Goal: Complete application form

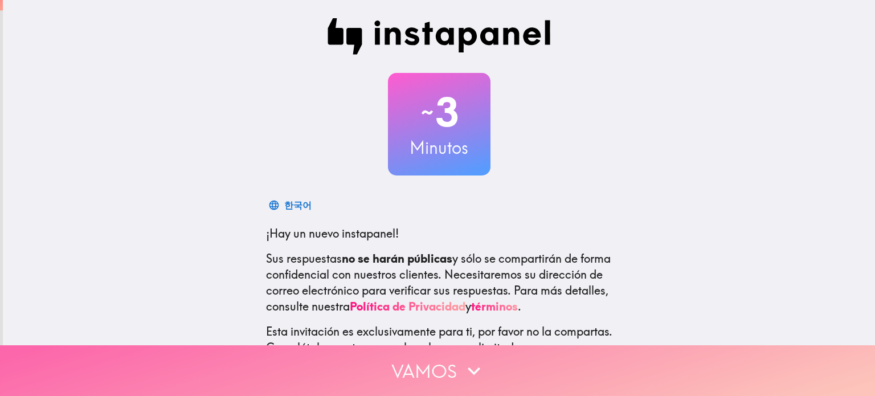
click at [462, 362] on icon "button" at bounding box center [474, 370] width 25 height 25
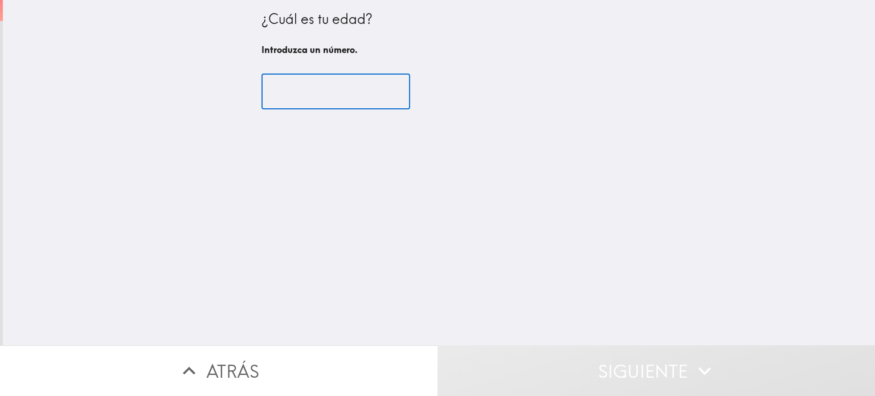
click at [312, 103] on input "number" at bounding box center [336, 91] width 149 height 35
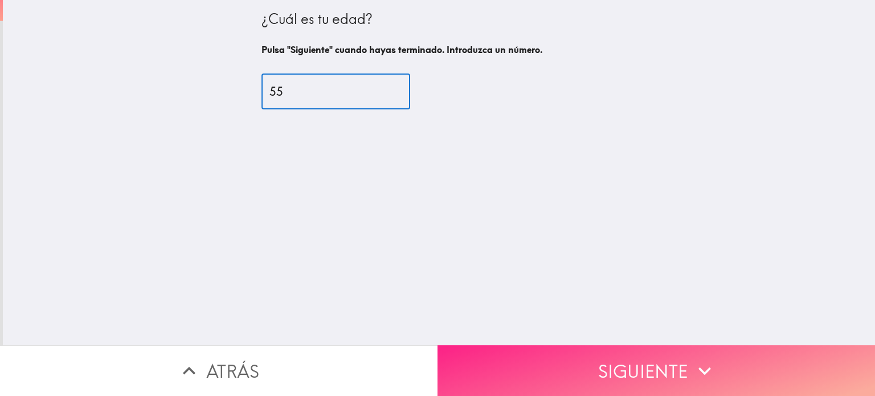
type input "55"
click at [639, 366] on button "Siguiente" at bounding box center [657, 370] width 438 height 51
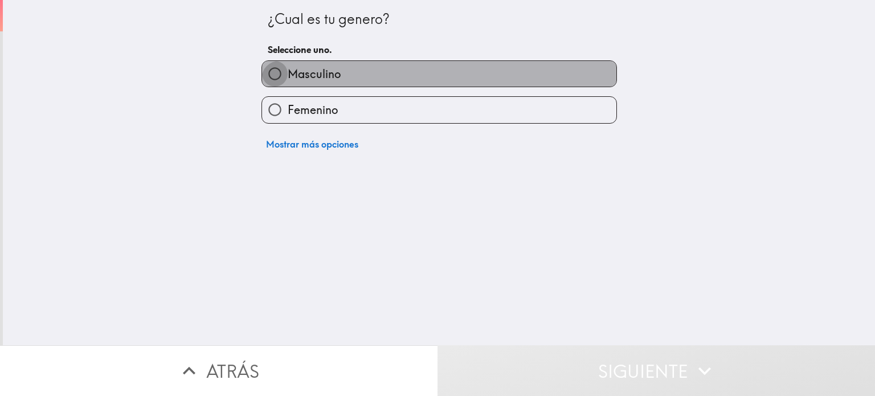
click at [269, 87] on input "Masculino" at bounding box center [275, 74] width 26 height 26
radio input "true"
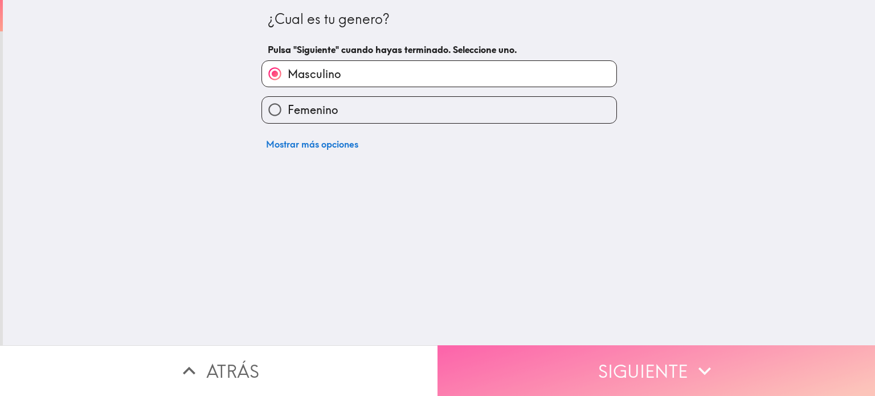
click at [696, 358] on icon "button" at bounding box center [704, 370] width 25 height 25
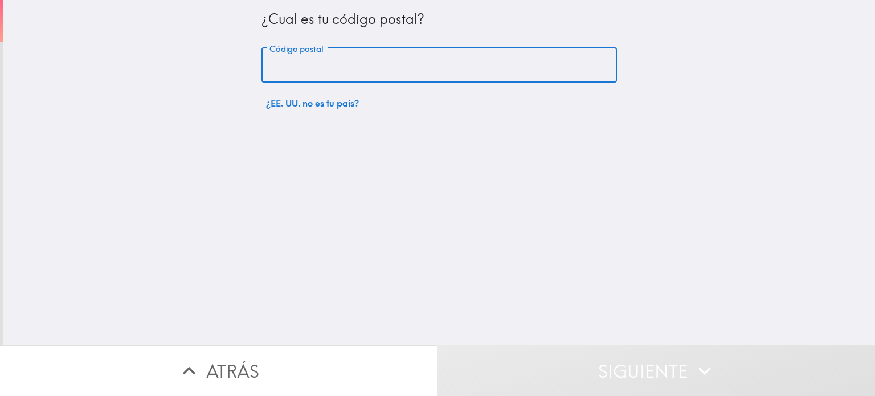
click at [349, 64] on input "Código postal" at bounding box center [440, 65] width 356 height 35
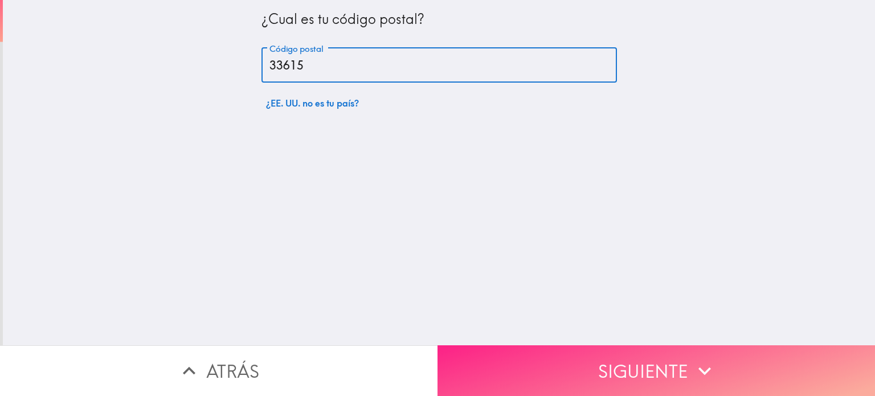
type input "33615"
click at [622, 354] on button "Siguiente" at bounding box center [657, 370] width 438 height 51
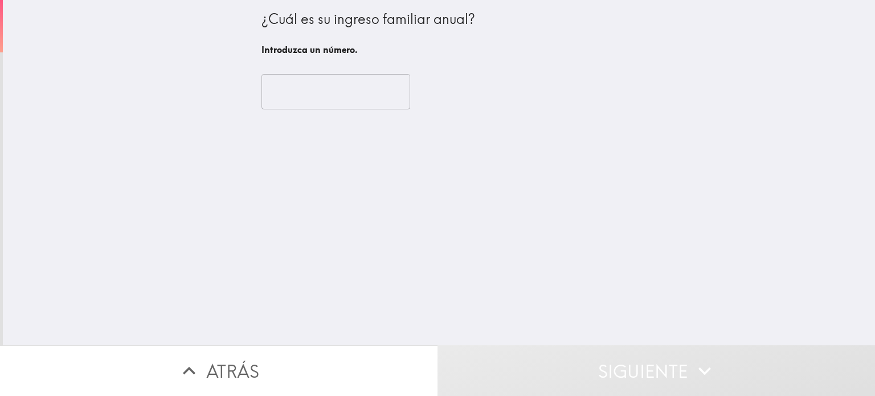
click at [292, 99] on input "number" at bounding box center [336, 91] width 149 height 35
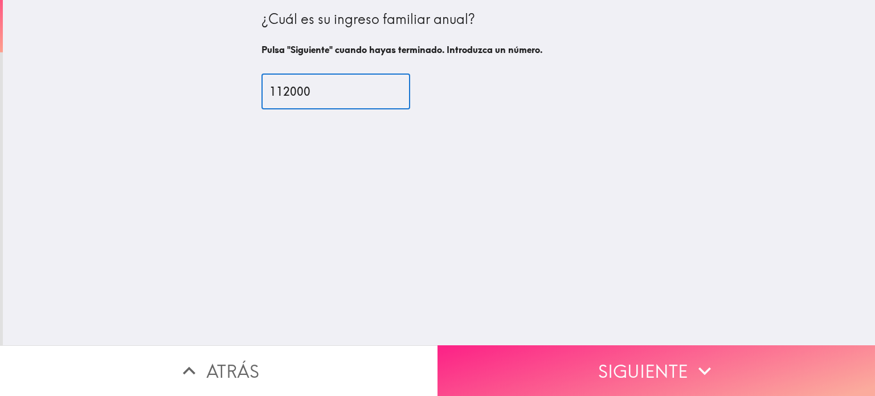
type input "112000"
click at [643, 369] on button "Siguiente" at bounding box center [657, 370] width 438 height 51
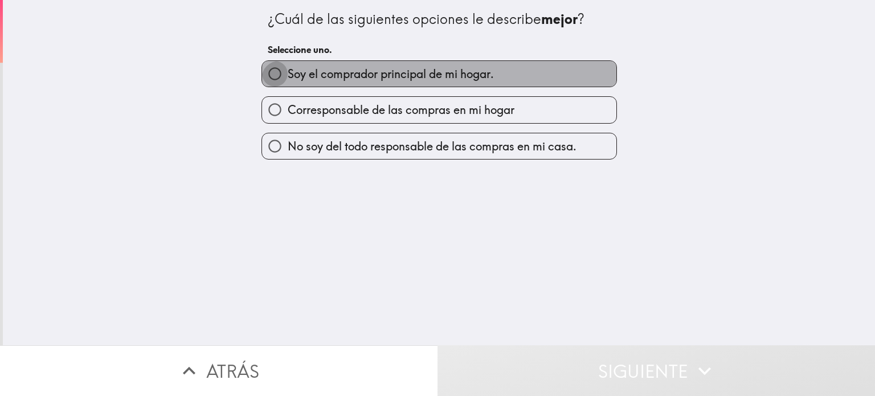
click at [279, 79] on input "Soy el comprador principal de mi hogar." at bounding box center [275, 74] width 26 height 26
radio input "true"
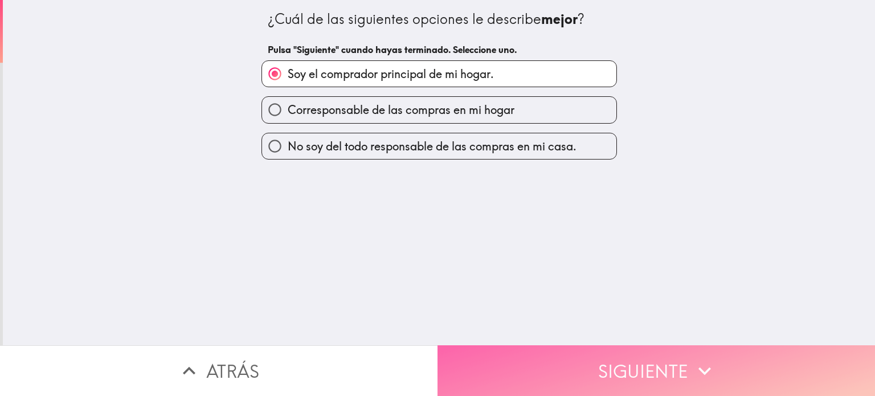
click at [566, 357] on button "Siguiente" at bounding box center [657, 370] width 438 height 51
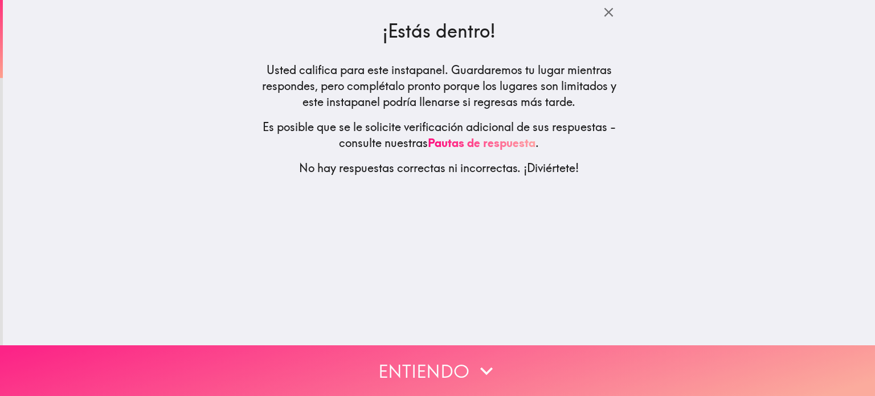
click at [434, 367] on button "Entiendo" at bounding box center [437, 370] width 875 height 51
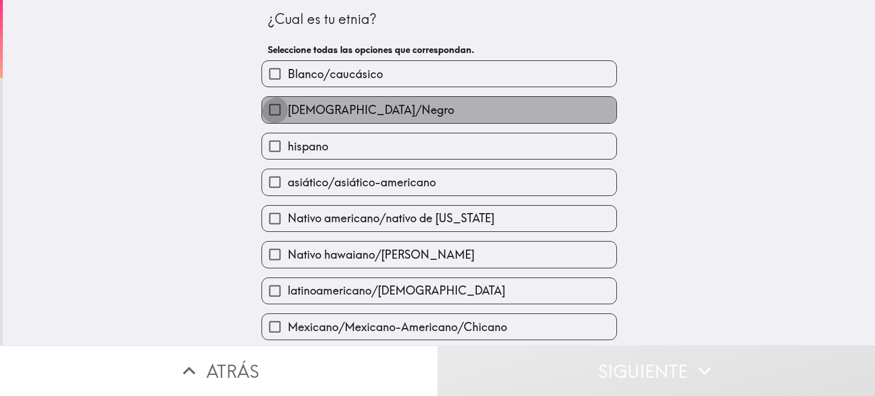
click at [285, 123] on input "[DEMOGRAPHIC_DATA]/Negro" at bounding box center [275, 110] width 26 height 26
checkbox input "true"
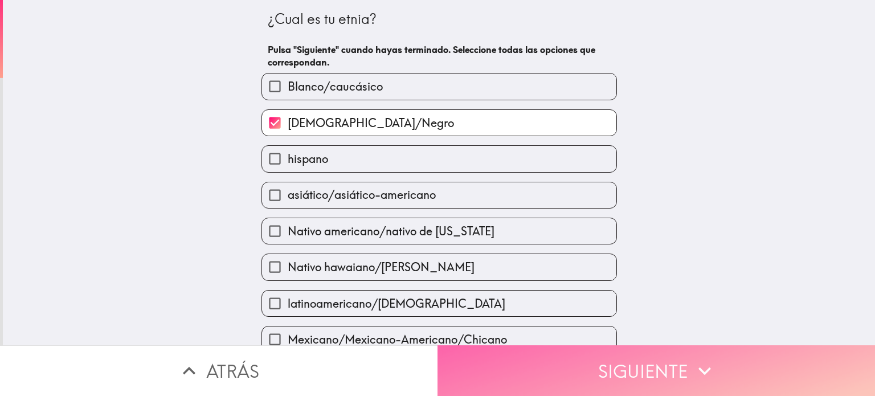
click at [614, 357] on button "Siguiente" at bounding box center [657, 370] width 438 height 51
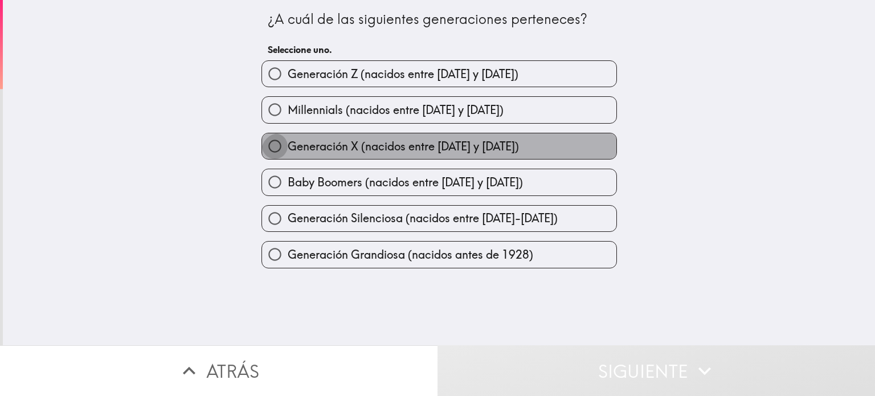
click at [269, 159] on input "Generación X (nacidos entre [DATE] y [DATE])" at bounding box center [275, 146] width 26 height 26
radio input "true"
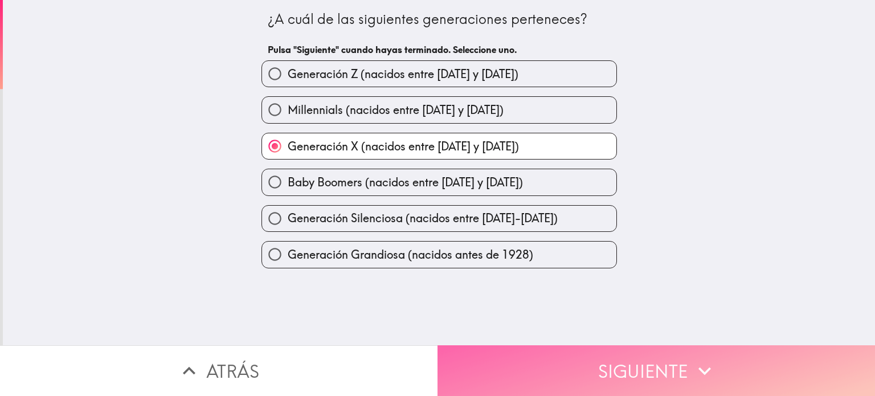
click at [590, 356] on button "Siguiente" at bounding box center [657, 370] width 438 height 51
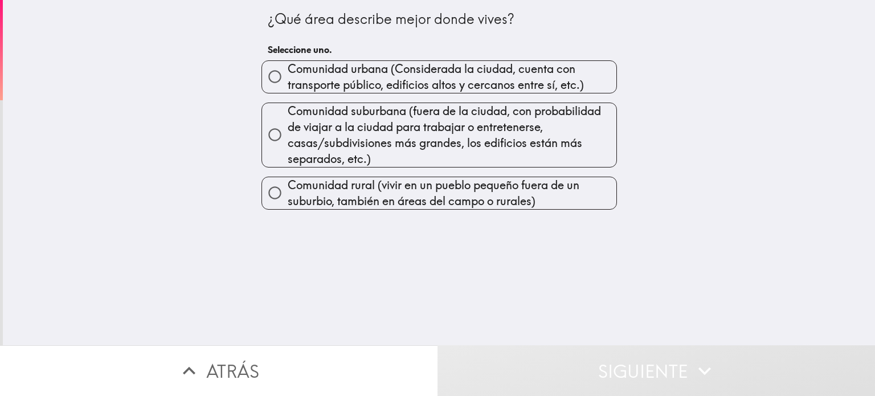
drag, startPoint x: 274, startPoint y: 142, endPoint x: 344, endPoint y: 157, distance: 71.8
click at [274, 142] on input "Comunidad suburbana (fuera de la ciudad, con probabilidad de viajar a la ciudad…" at bounding box center [275, 135] width 26 height 26
radio input "true"
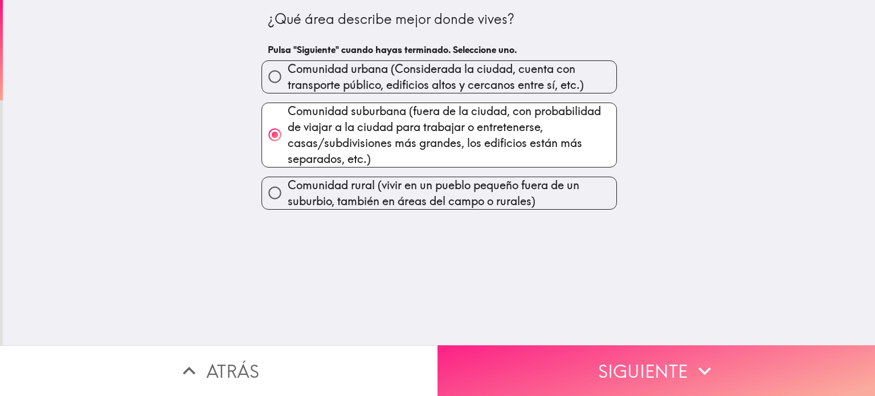
click at [717, 345] on button "Siguiente" at bounding box center [657, 370] width 438 height 51
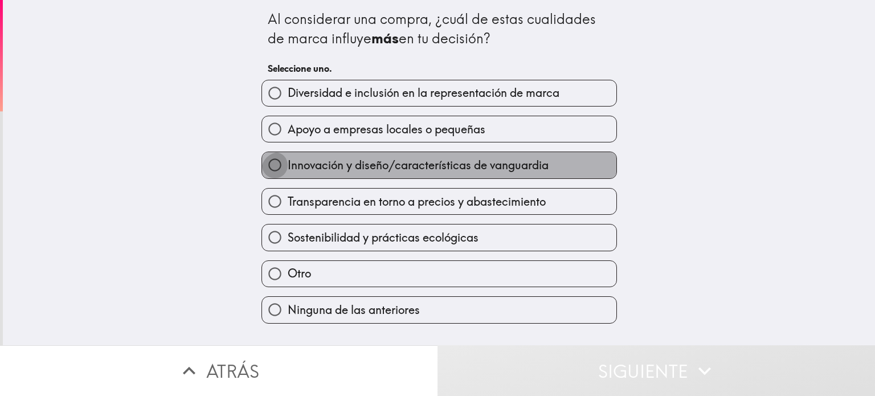
click at [274, 178] on input "Innovación y diseño/características de vanguardia" at bounding box center [275, 165] width 26 height 26
radio input "true"
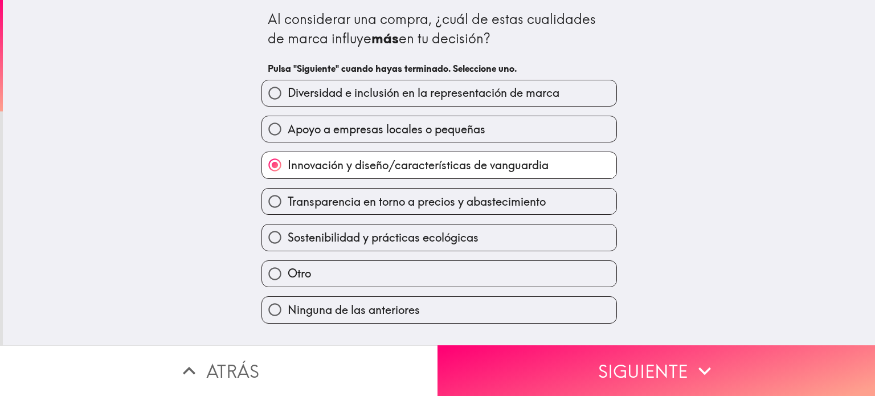
scroll to position [82, 0]
click at [271, 189] on input "Transparencia en torno a precios y abastecimiento" at bounding box center [275, 202] width 26 height 26
radio input "true"
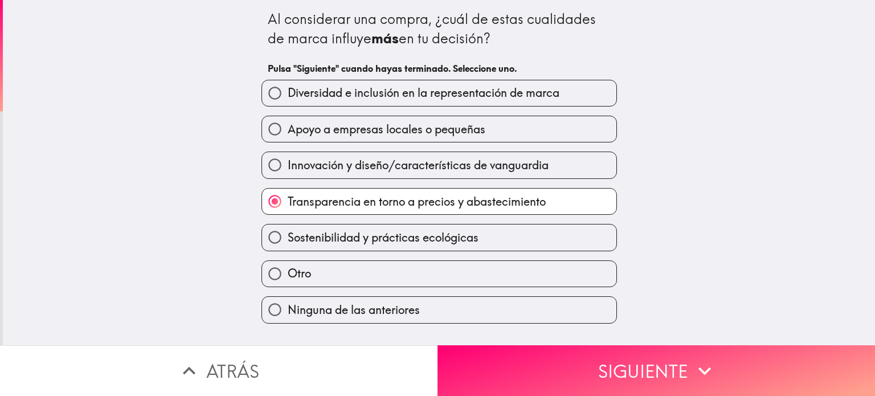
click at [269, 152] on input "Innovación y diseño/características de vanguardia" at bounding box center [275, 165] width 26 height 26
radio input "true"
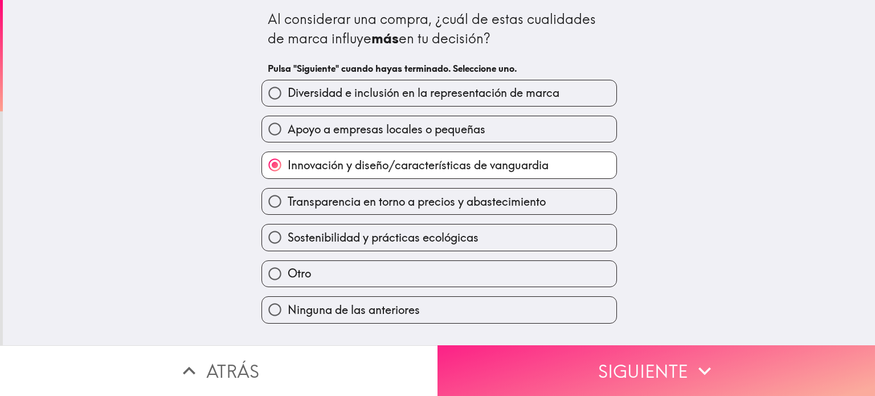
click at [682, 348] on button "Siguiente" at bounding box center [657, 370] width 438 height 51
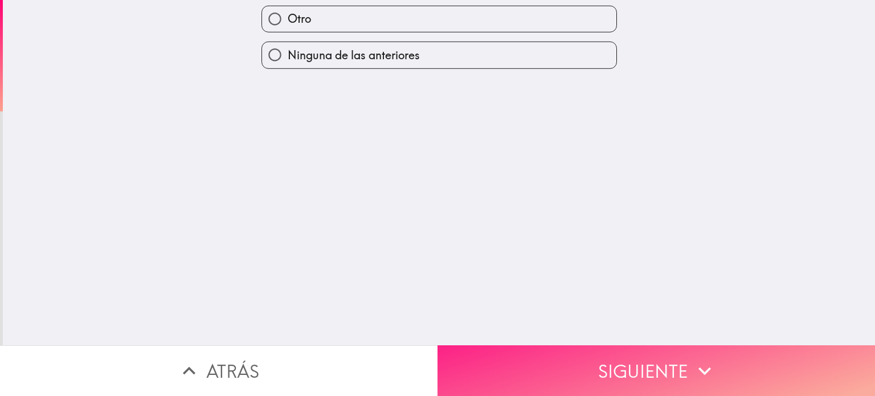
scroll to position [0, 0]
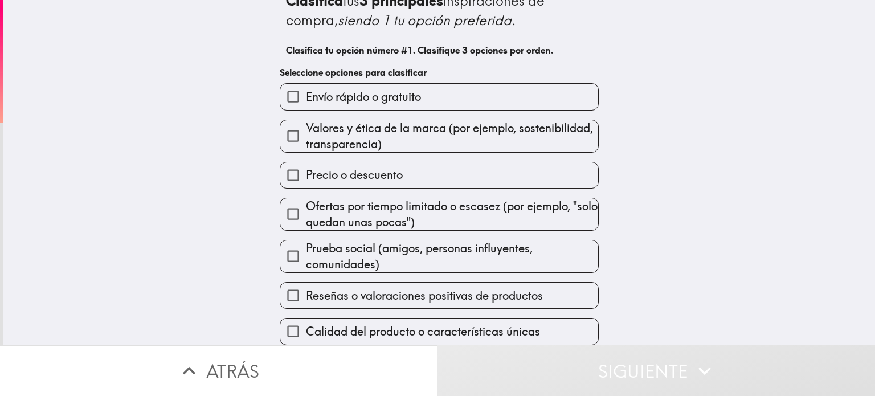
scroll to position [150, 0]
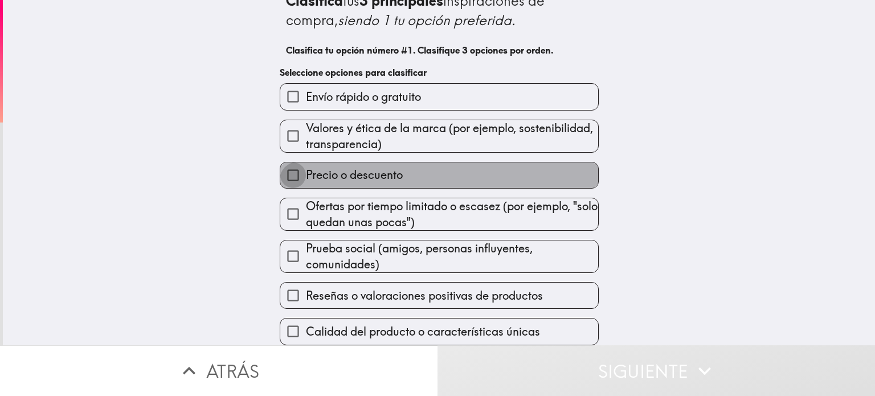
click at [292, 162] on input "Precio o descuento" at bounding box center [293, 175] width 26 height 26
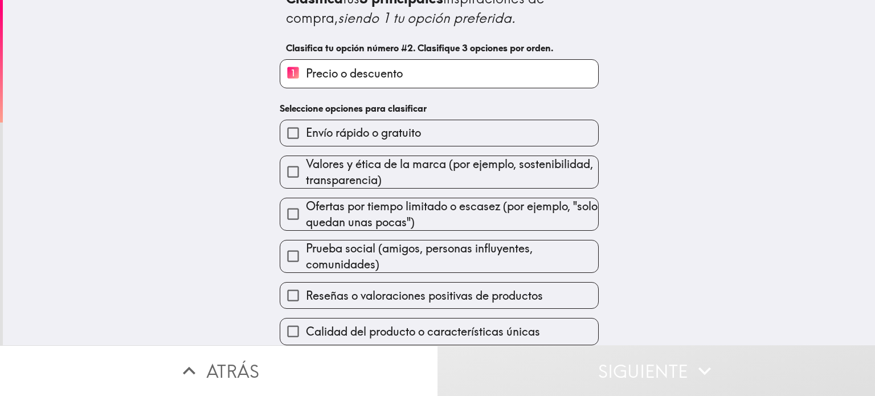
scroll to position [153, 0]
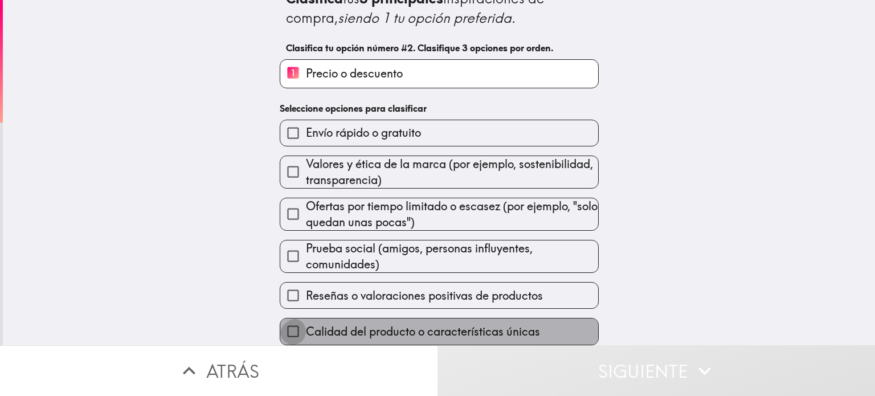
click at [295, 319] on input "Calidad del producto o características únicas" at bounding box center [293, 332] width 26 height 26
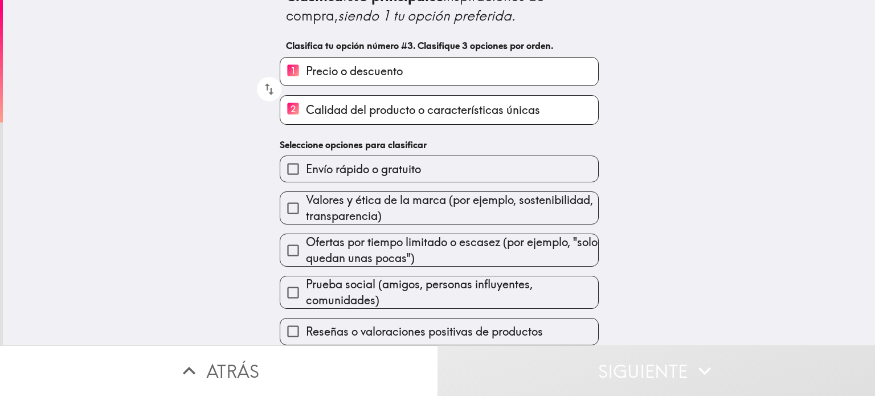
click at [287, 280] on input "Prueba social (amigos, personas influyentes, comunidades)" at bounding box center [293, 293] width 26 height 26
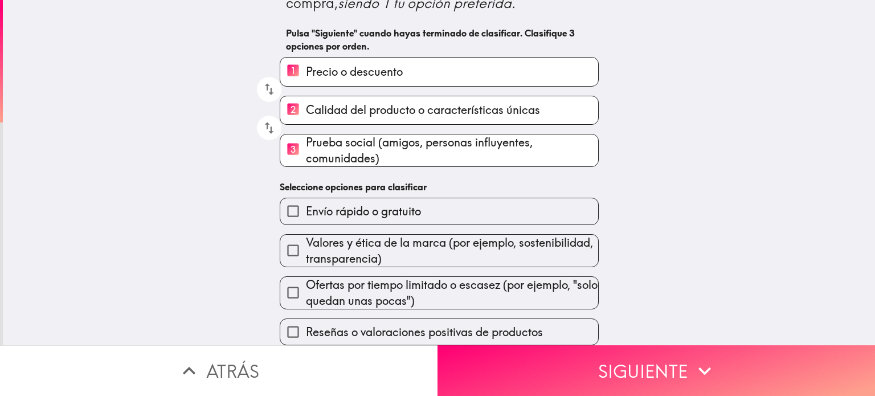
scroll to position [174, 0]
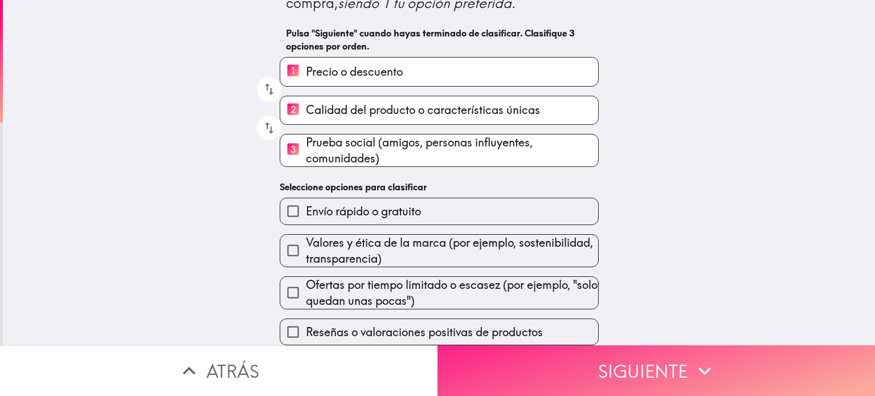
click at [636, 355] on button "Siguiente" at bounding box center [657, 370] width 438 height 51
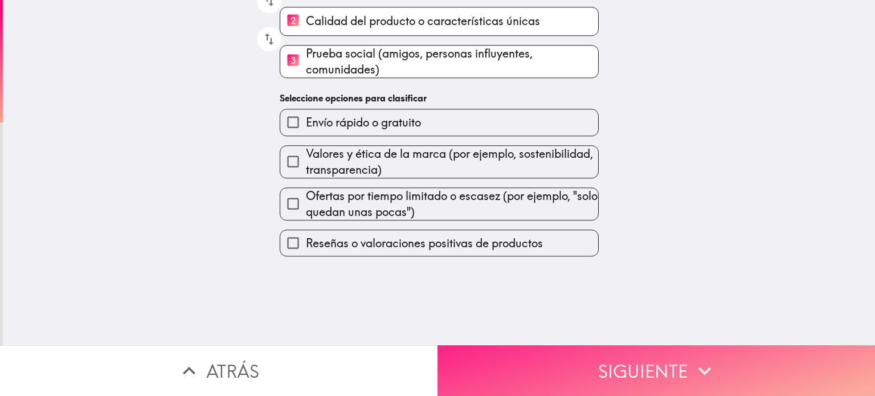
scroll to position [0, 0]
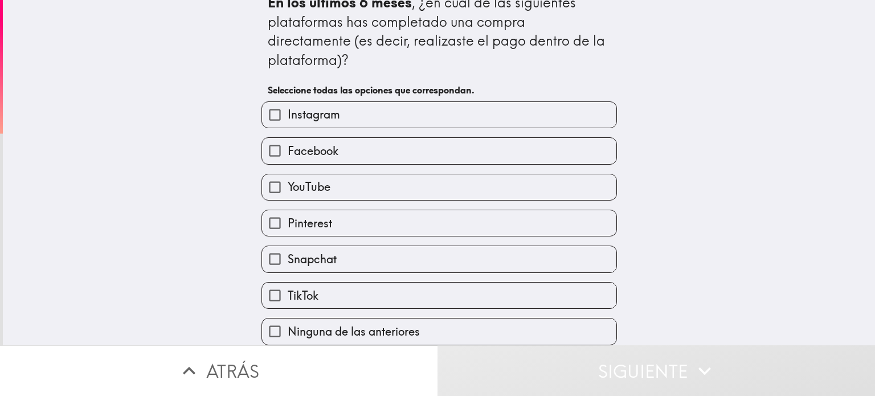
scroll to position [80, 0]
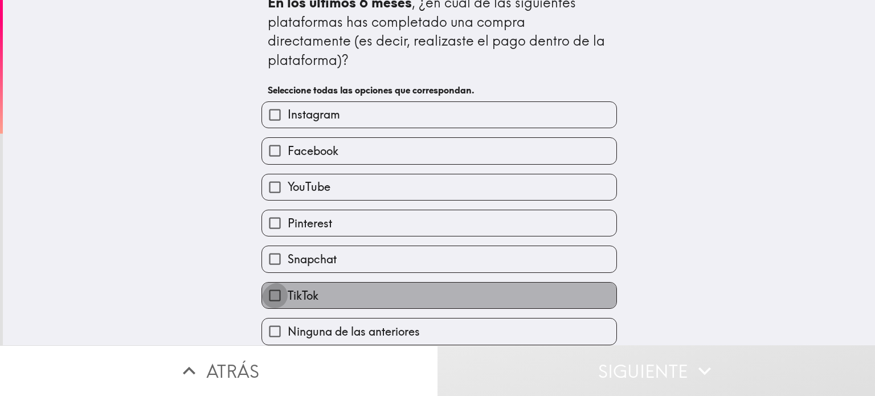
drag, startPoint x: 271, startPoint y: 262, endPoint x: 276, endPoint y: 256, distance: 6.9
click at [275, 283] on input "TikTok" at bounding box center [275, 296] width 26 height 26
checkbox input "true"
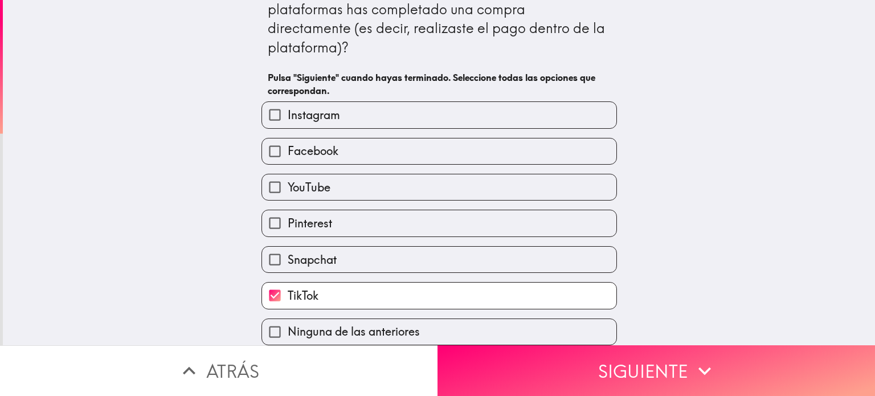
click at [274, 174] on input "YouTube" at bounding box center [275, 187] width 26 height 26
checkbox input "true"
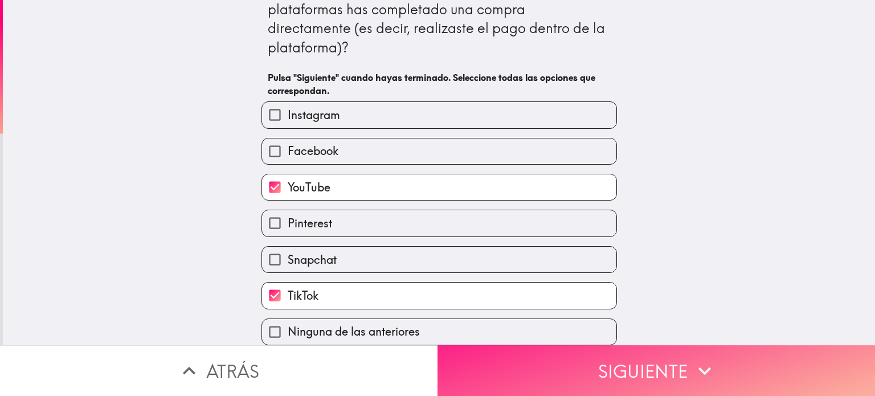
click at [564, 362] on button "Siguiente" at bounding box center [657, 370] width 438 height 51
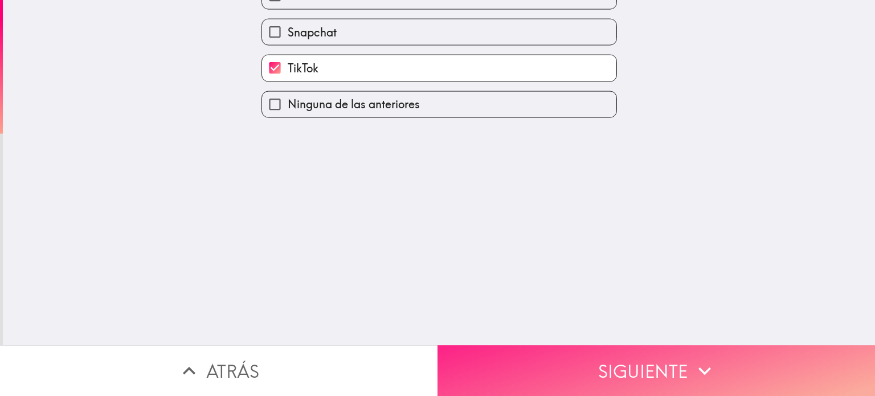
scroll to position [0, 0]
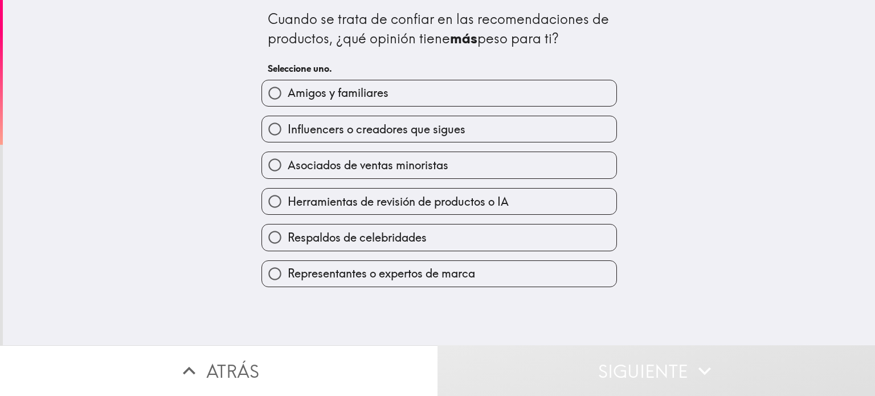
scroll to position [15, 0]
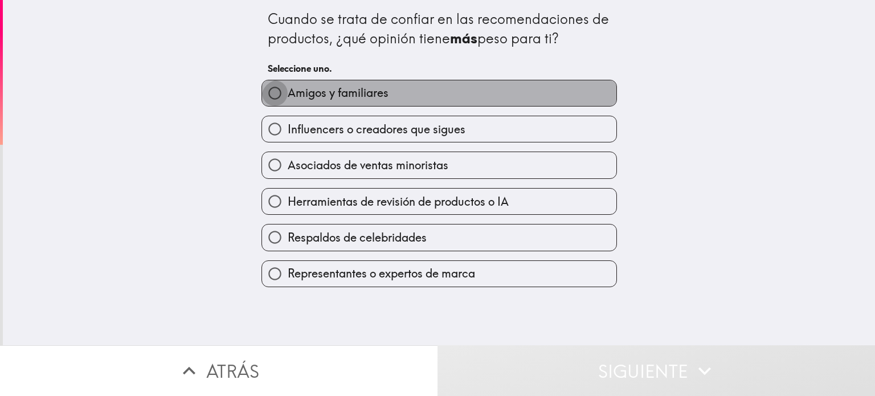
click at [273, 84] on input "Amigos y familiares" at bounding box center [275, 93] width 26 height 26
radio input "true"
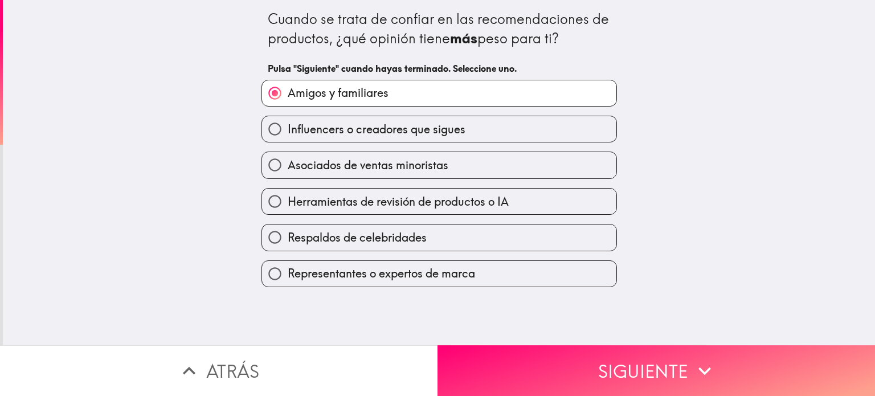
scroll to position [36, 0]
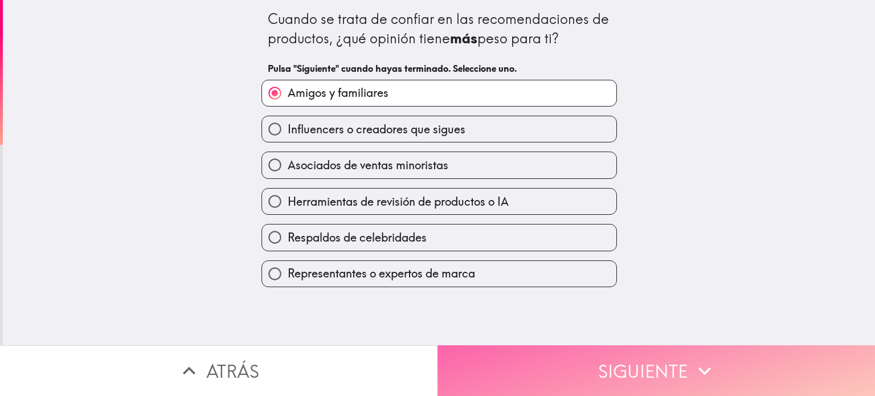
click at [615, 354] on button "Siguiente" at bounding box center [657, 370] width 438 height 51
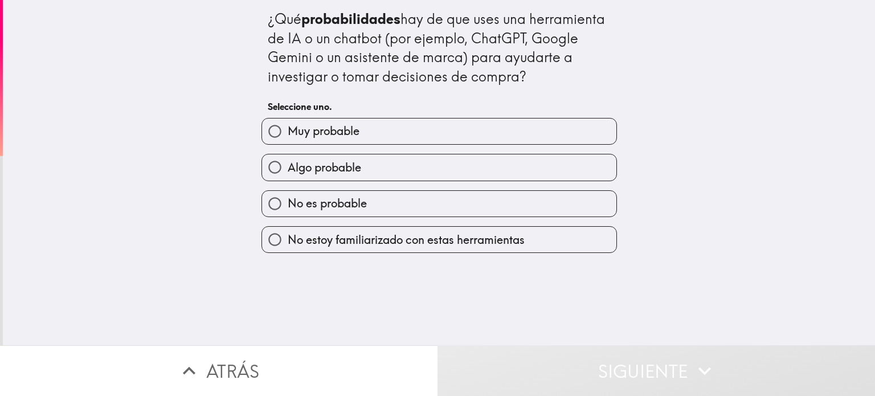
click at [269, 144] on input "Muy probable" at bounding box center [275, 132] width 26 height 26
radio input "true"
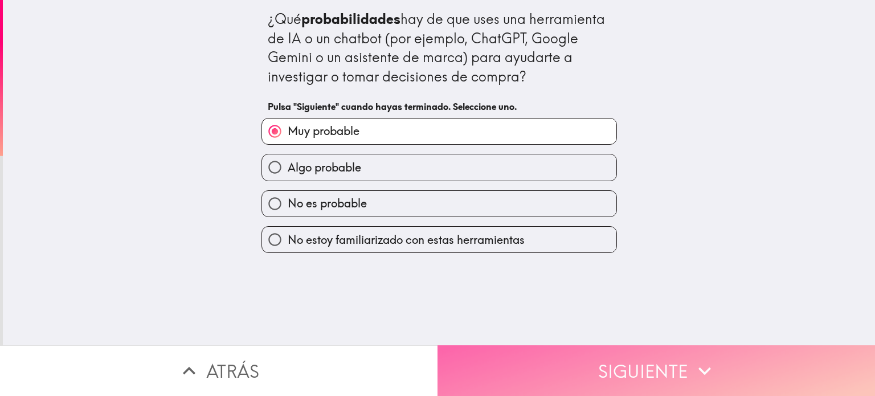
click at [630, 360] on button "Siguiente" at bounding box center [657, 370] width 438 height 51
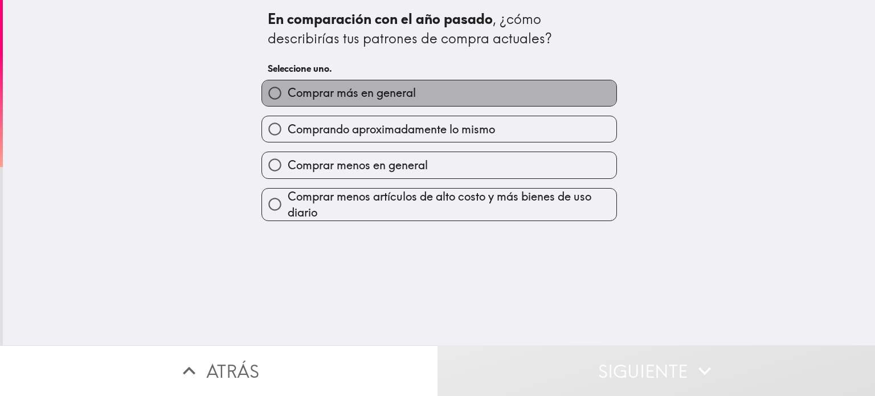
click at [299, 101] on span "Comprar más en general" at bounding box center [352, 93] width 128 height 16
click at [288, 106] on input "Comprar más en general" at bounding box center [275, 93] width 26 height 26
radio input "true"
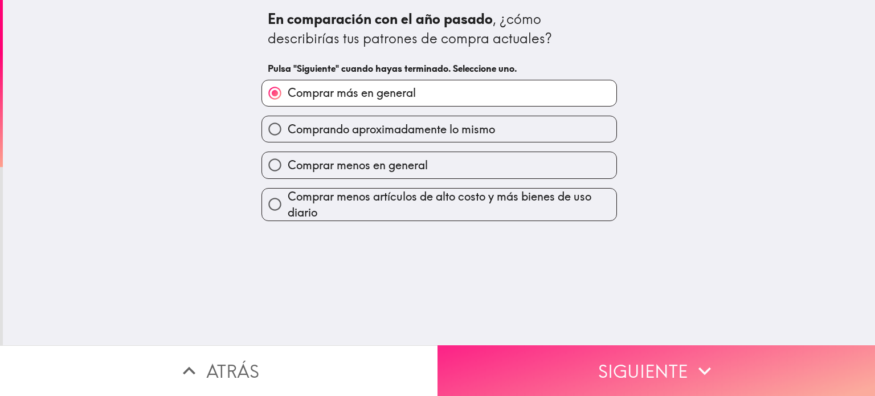
click at [641, 361] on button "Siguiente" at bounding box center [657, 370] width 438 height 51
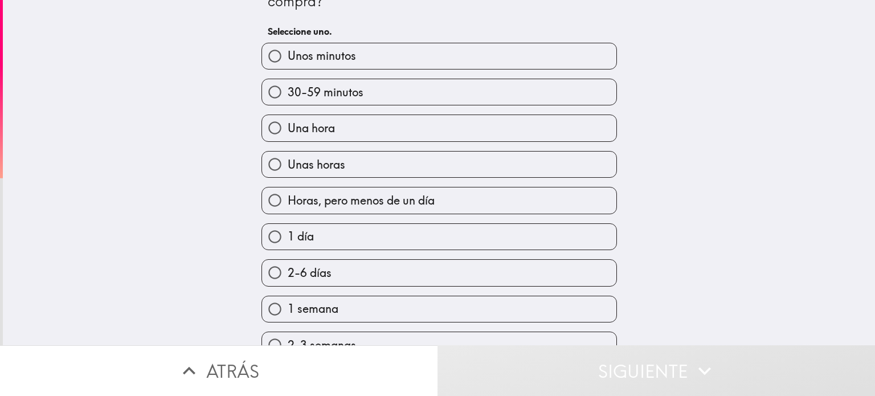
scroll to position [57, 0]
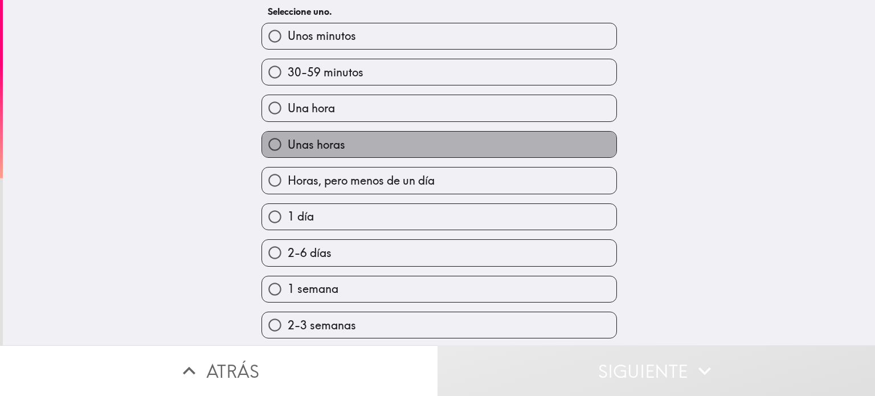
drag, startPoint x: 297, startPoint y: 188, endPoint x: 299, endPoint y: 195, distance: 6.9
click at [299, 153] on span "Unas horas" at bounding box center [317, 145] width 58 height 16
click at [288, 157] on input "Unas horas" at bounding box center [275, 145] width 26 height 26
radio input "true"
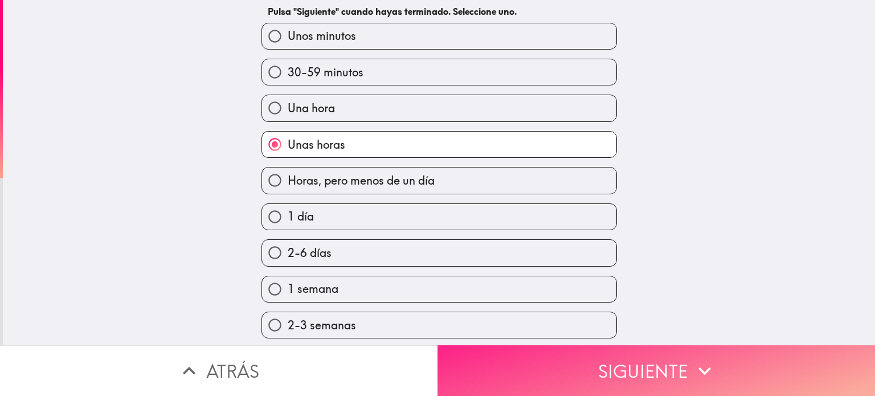
click at [556, 375] on button "Siguiente" at bounding box center [657, 370] width 438 height 51
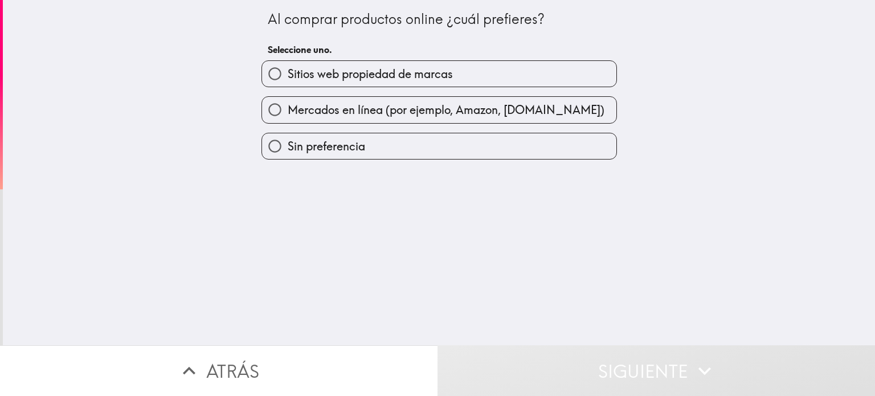
click at [274, 123] on input "Mercados en línea (por ejemplo, Amazon, [DOMAIN_NAME])" at bounding box center [275, 110] width 26 height 26
radio input "true"
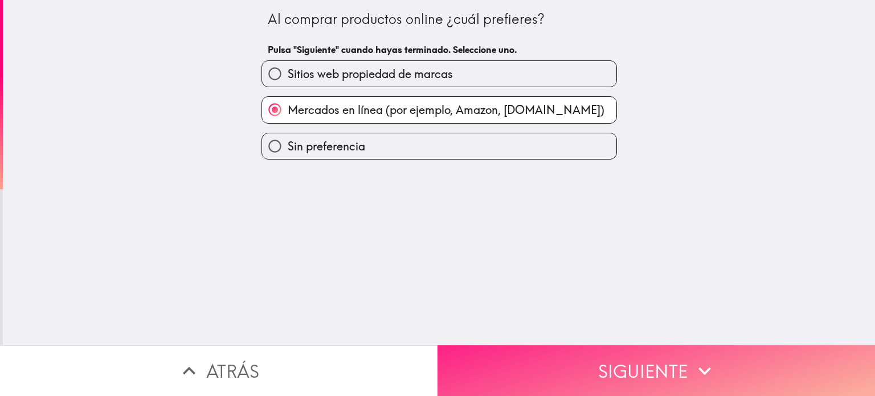
click at [657, 353] on button "Siguiente" at bounding box center [657, 370] width 438 height 51
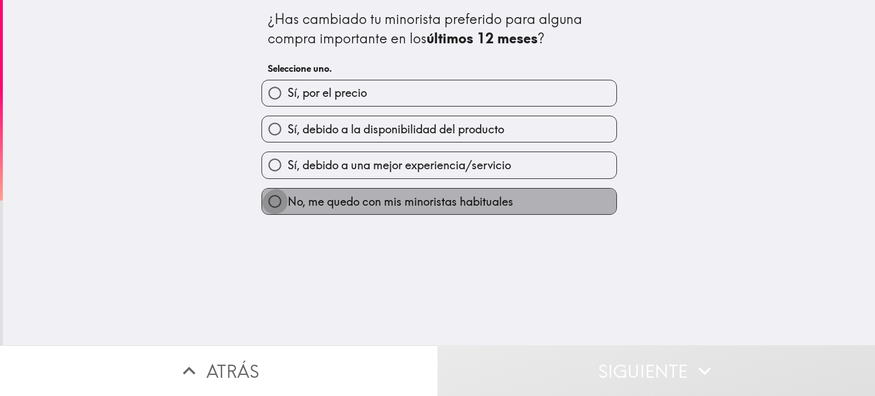
click at [280, 214] on input "No, me quedo con mis minoristas habituales" at bounding box center [275, 202] width 26 height 26
radio input "true"
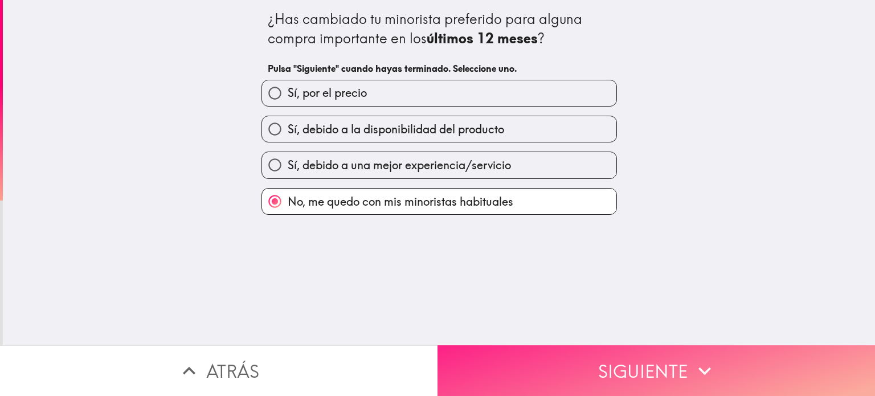
click at [602, 357] on button "Siguiente" at bounding box center [657, 370] width 438 height 51
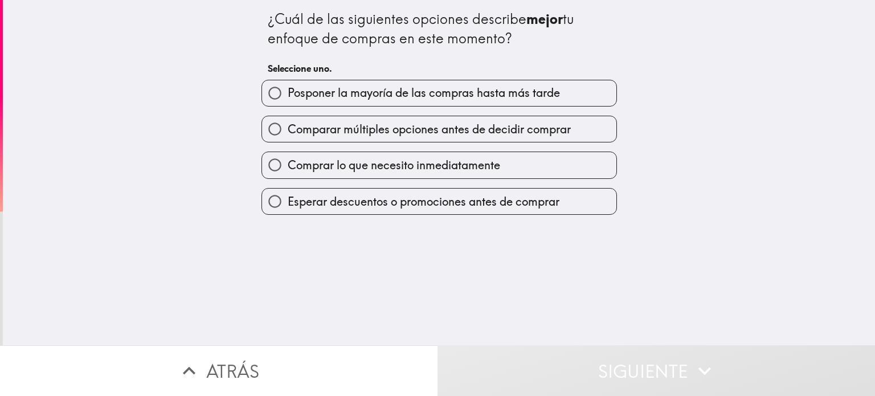
click at [264, 142] on input "Comparar múltiples opciones antes de decidir comprar" at bounding box center [275, 129] width 26 height 26
radio input "true"
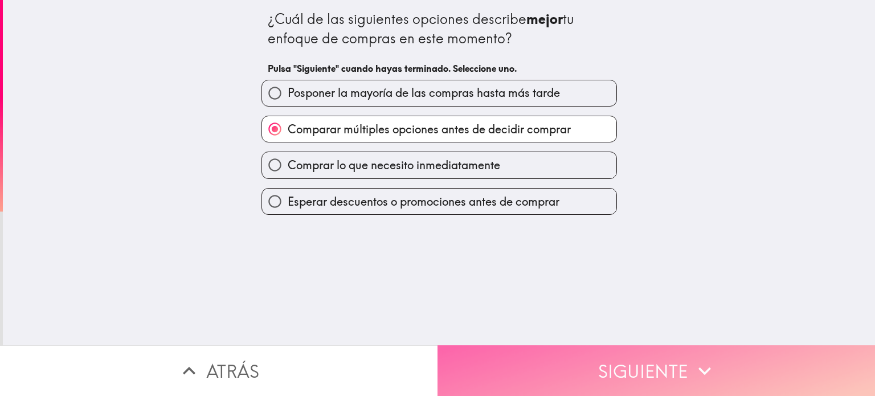
click at [656, 357] on button "Siguiente" at bounding box center [657, 370] width 438 height 51
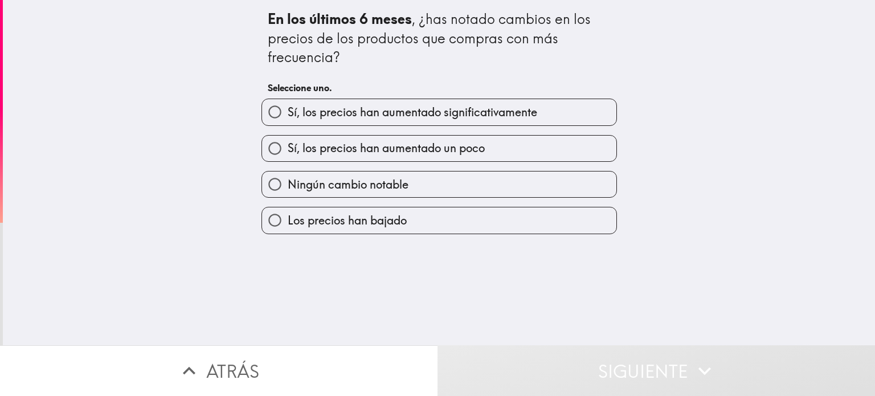
click at [274, 197] on input "Ningún cambio notable" at bounding box center [275, 185] width 26 height 26
radio input "true"
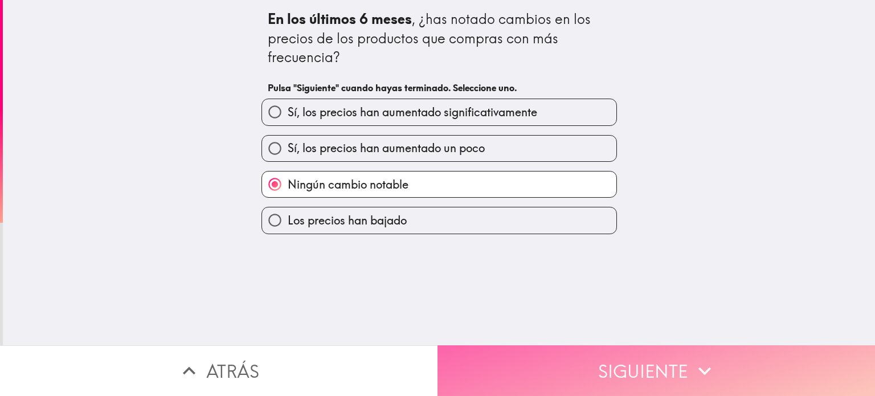
click at [655, 357] on button "Siguiente" at bounding box center [657, 370] width 438 height 51
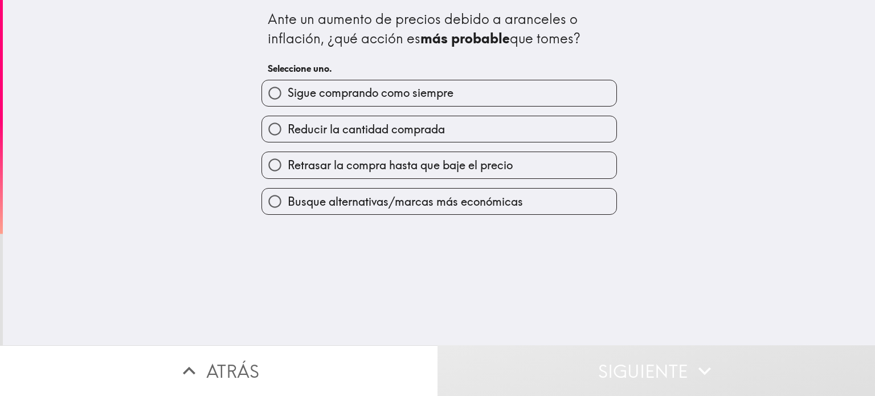
click at [282, 142] on input "Reducir la cantidad comprada" at bounding box center [275, 129] width 26 height 26
radio input "true"
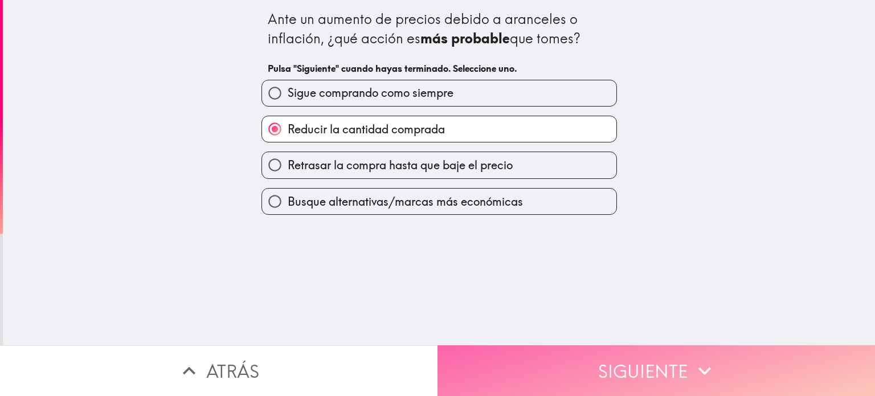
click at [659, 358] on button "Siguiente" at bounding box center [657, 370] width 438 height 51
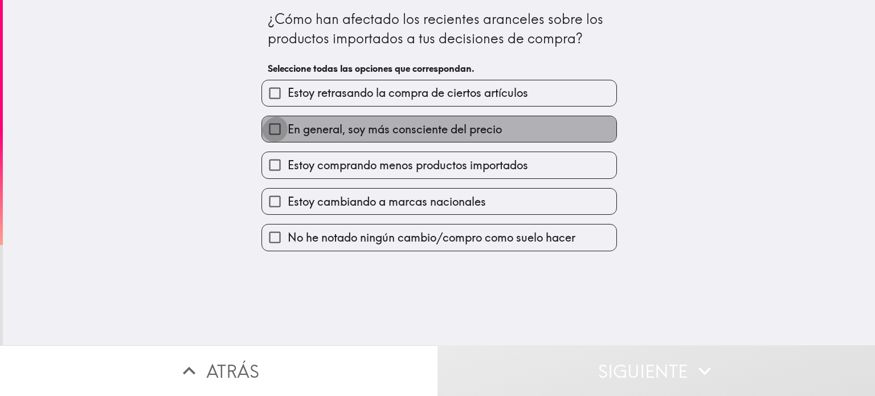
click at [271, 142] on input "En general, soy más consciente del precio" at bounding box center [275, 129] width 26 height 26
checkbox input "true"
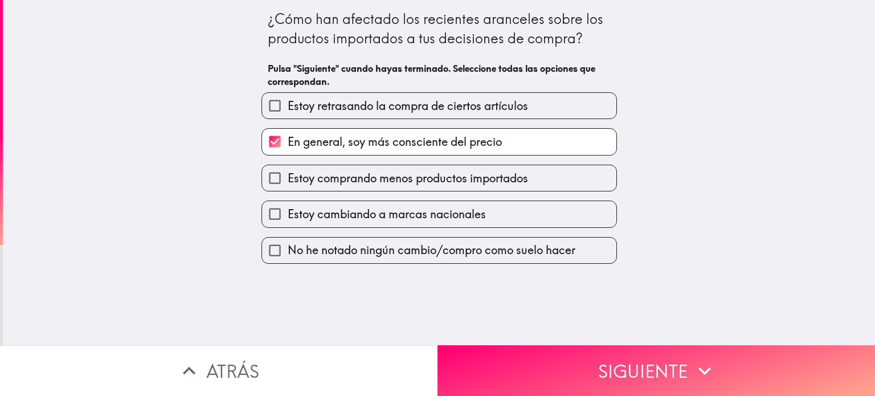
click at [275, 191] on input "Estoy comprando menos productos importados" at bounding box center [275, 178] width 26 height 26
checkbox input "true"
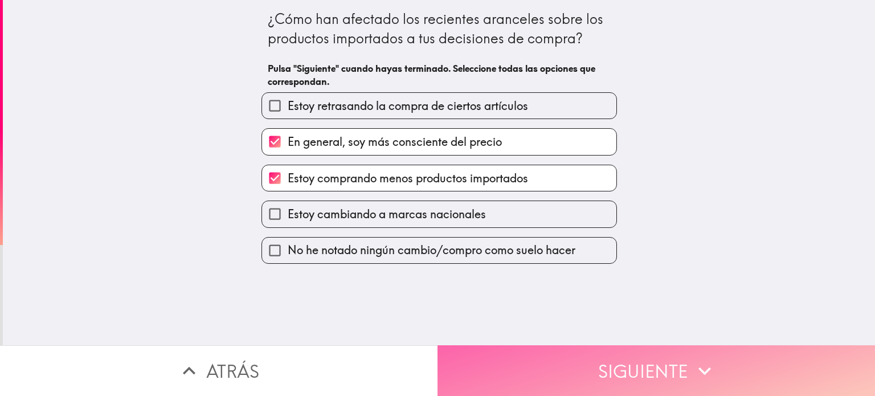
click at [556, 362] on button "Siguiente" at bounding box center [657, 370] width 438 height 51
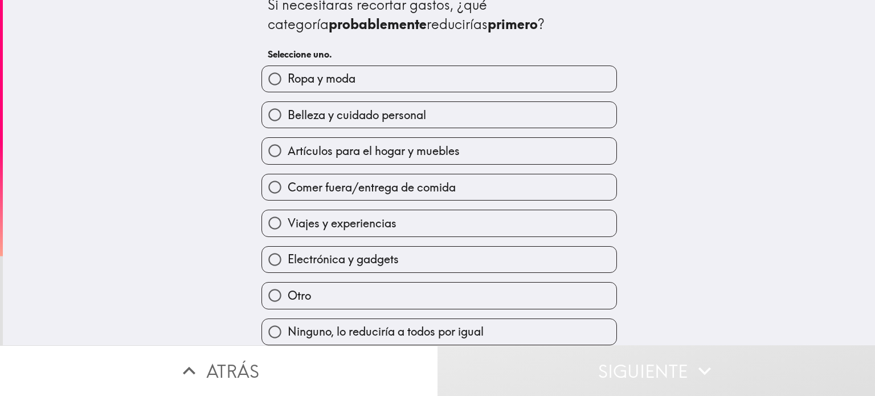
scroll to position [107, 0]
click at [264, 210] on input "Viajes y experiencias" at bounding box center [275, 223] width 26 height 26
radio input "true"
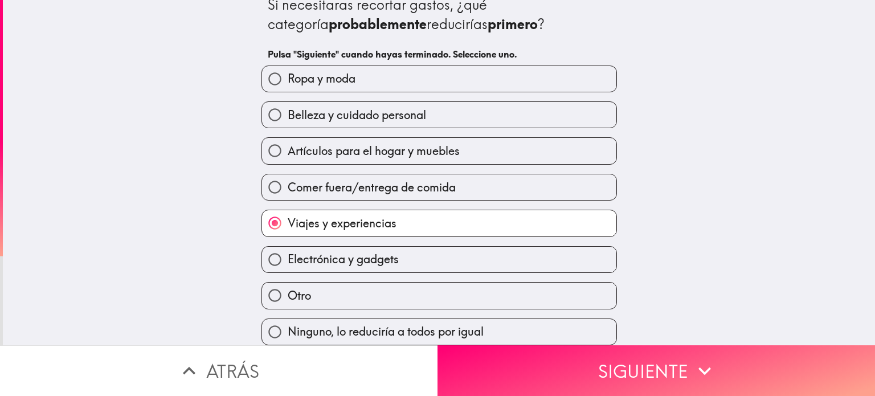
scroll to position [128, 0]
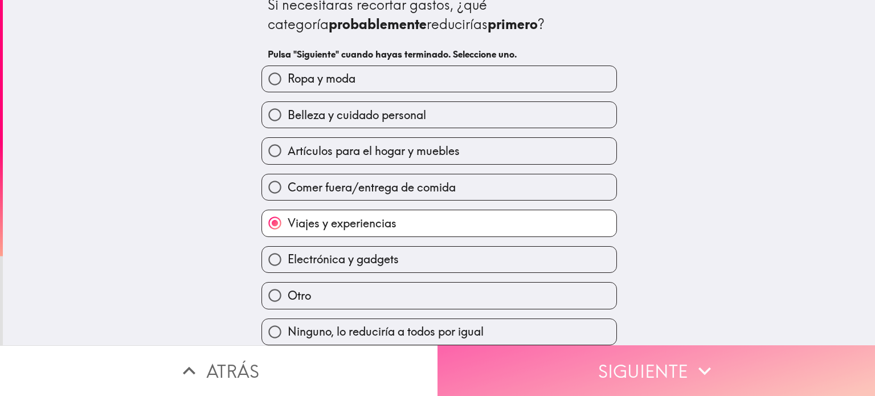
click at [586, 358] on button "Siguiente" at bounding box center [657, 370] width 438 height 51
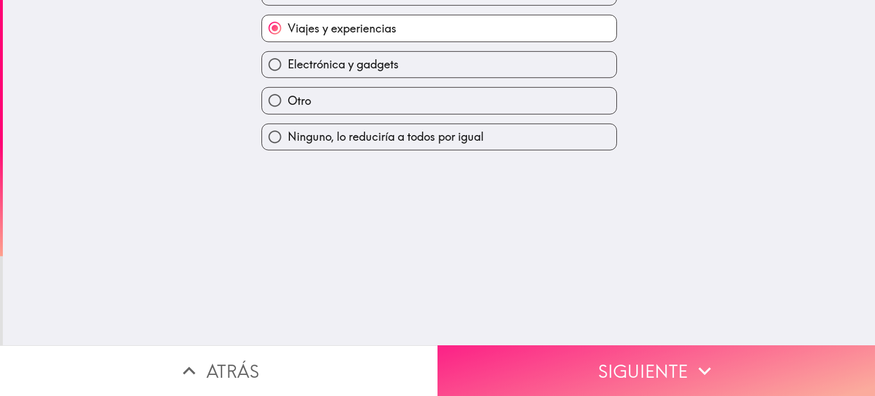
scroll to position [0, 0]
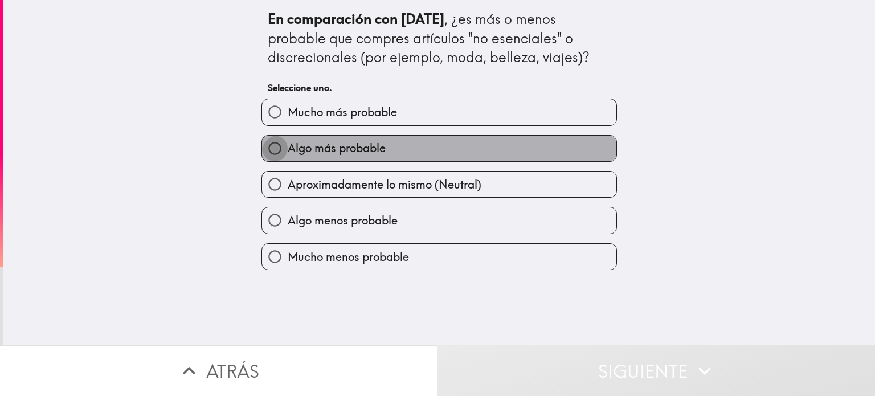
click at [274, 161] on input "Algo más probable" at bounding box center [275, 149] width 26 height 26
radio input "true"
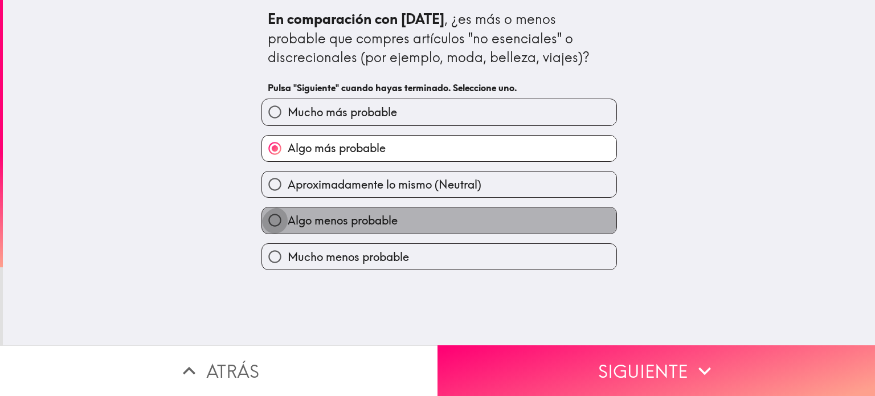
click at [263, 233] on input "Algo menos probable" at bounding box center [275, 220] width 26 height 26
radio input "true"
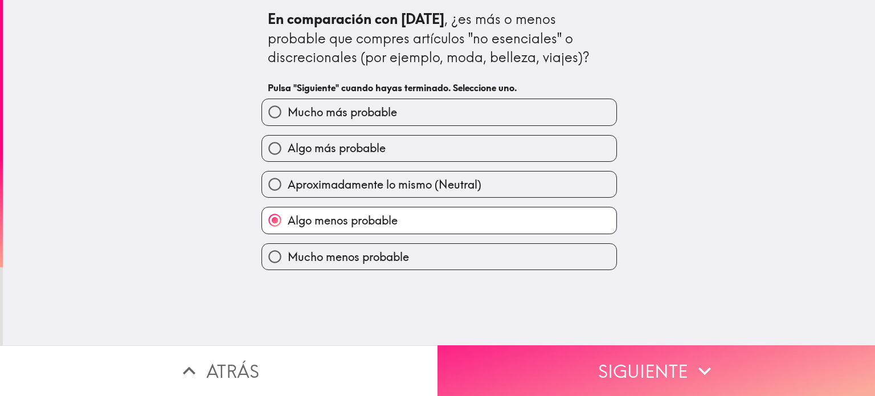
click at [577, 350] on button "Siguiente" at bounding box center [657, 370] width 438 height 51
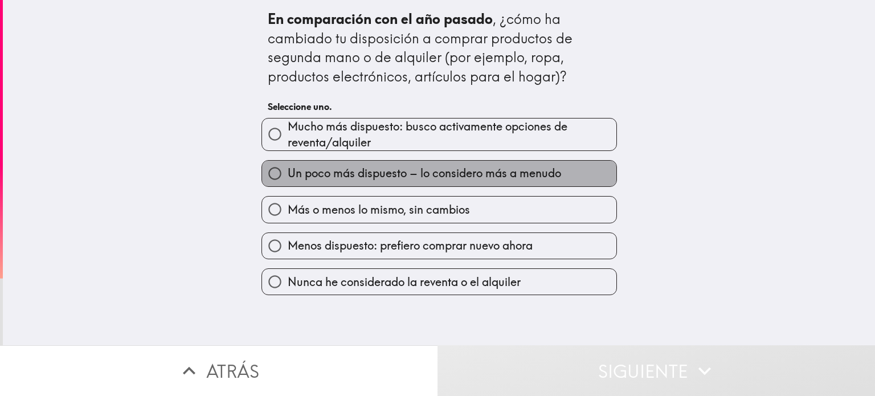
click at [296, 181] on span "Un poco más dispuesto – lo considero más a menudo" at bounding box center [425, 173] width 274 height 16
click at [288, 186] on input "Un poco más dispuesto – lo considero más a menudo" at bounding box center [275, 174] width 26 height 26
radio input "true"
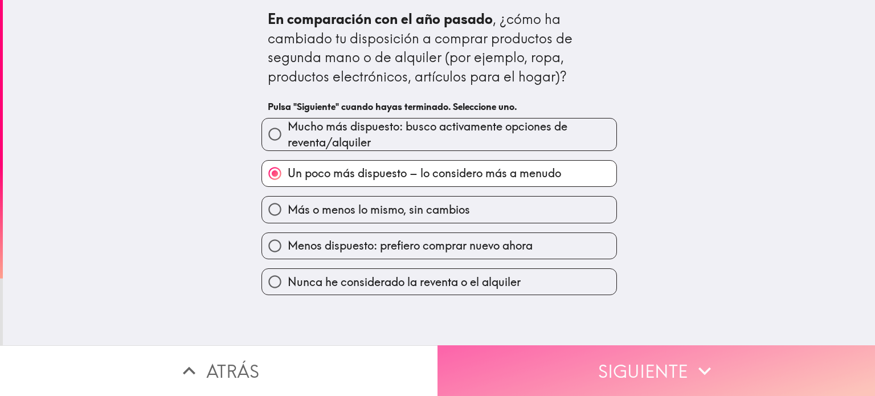
click at [604, 360] on button "Siguiente" at bounding box center [657, 370] width 438 height 51
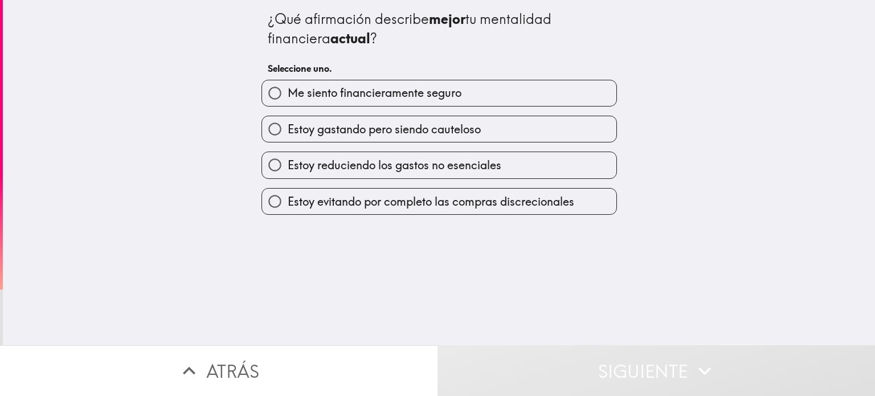
click at [274, 178] on input "Estoy reduciendo los gastos no esenciales" at bounding box center [275, 165] width 26 height 26
radio input "true"
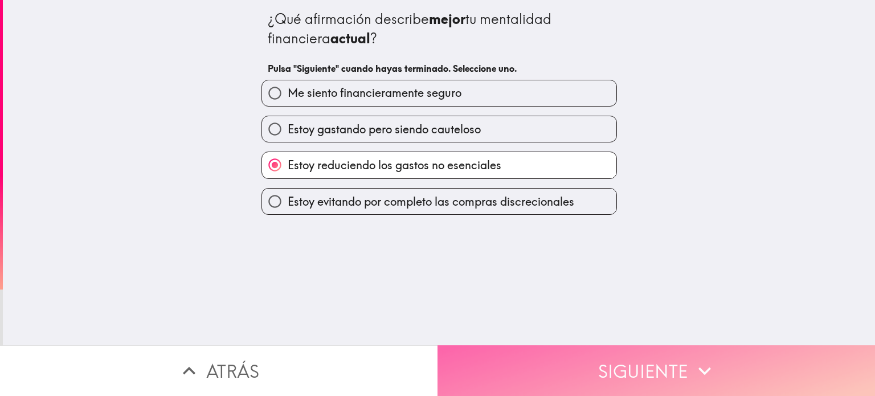
click at [581, 354] on button "Siguiente" at bounding box center [657, 370] width 438 height 51
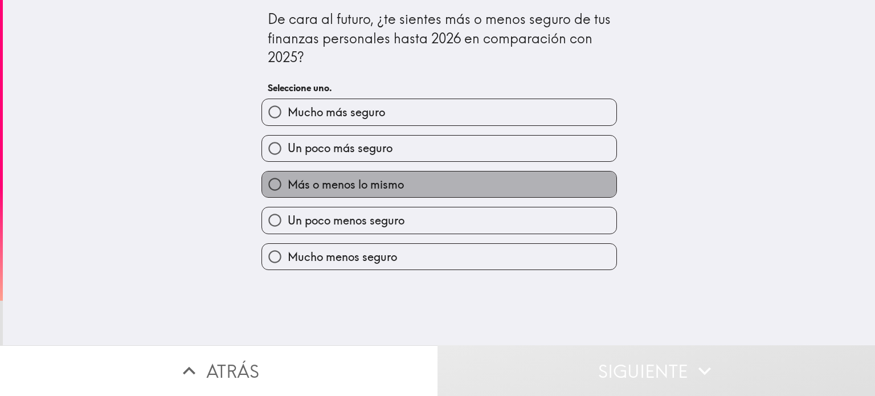
click at [335, 193] on span "Más o menos lo mismo" at bounding box center [346, 185] width 116 height 16
click at [288, 197] on input "Más o menos lo mismo" at bounding box center [275, 185] width 26 height 26
radio input "true"
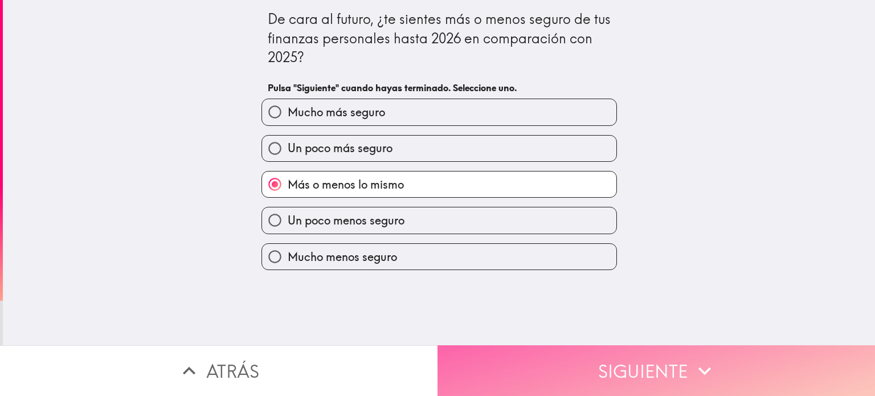
click at [549, 362] on button "Siguiente" at bounding box center [657, 370] width 438 height 51
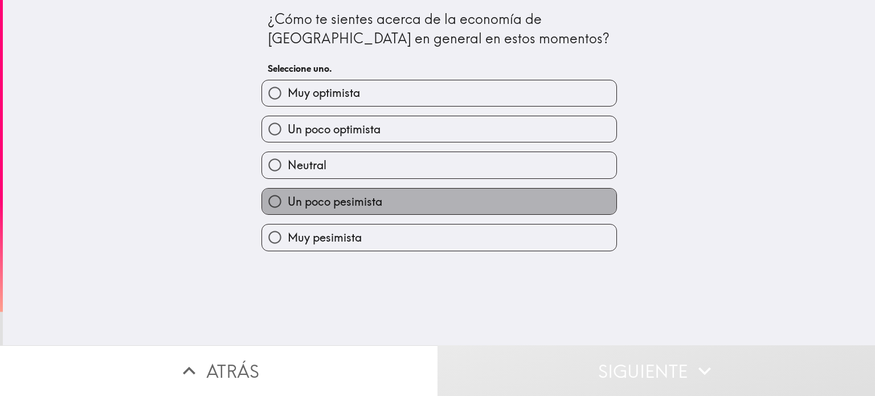
click at [389, 214] on label "Un poco pesimista" at bounding box center [439, 202] width 354 height 26
click at [288, 214] on input "Un poco pesimista" at bounding box center [275, 202] width 26 height 26
radio input "true"
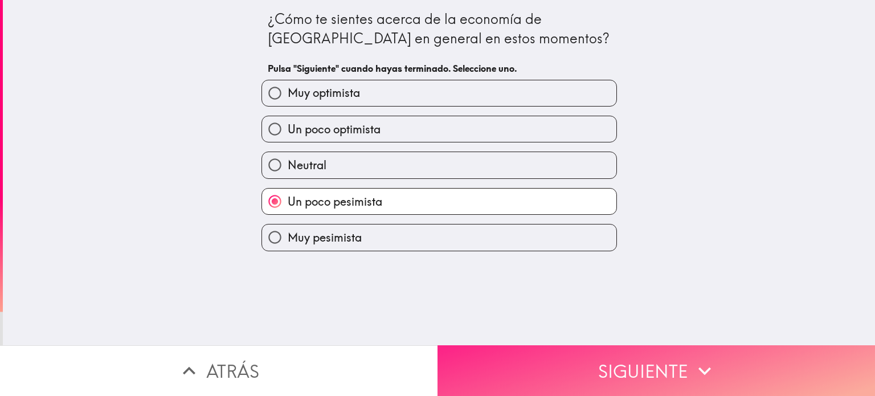
click at [533, 346] on button "Siguiente" at bounding box center [657, 370] width 438 height 51
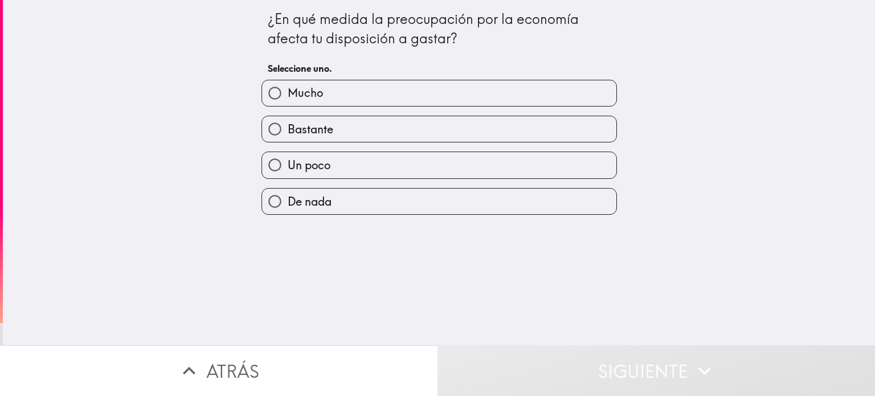
click at [408, 142] on label "Bastante" at bounding box center [439, 129] width 354 height 26
click at [288, 142] on input "Bastante" at bounding box center [275, 129] width 26 height 26
radio input "true"
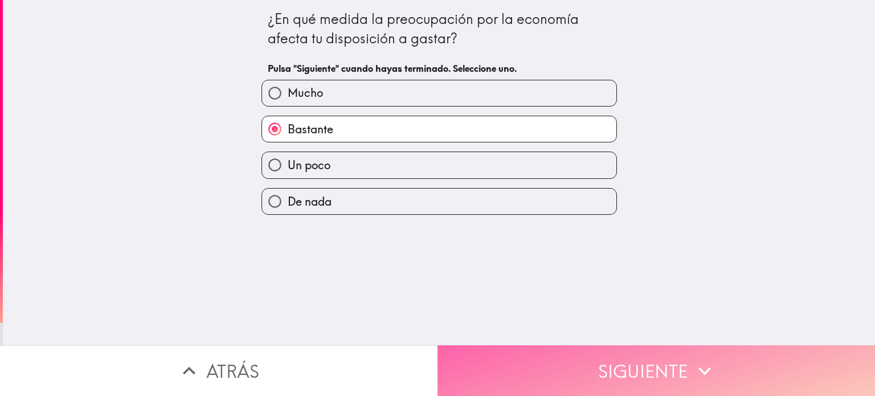
click at [477, 348] on button "Siguiente" at bounding box center [657, 370] width 438 height 51
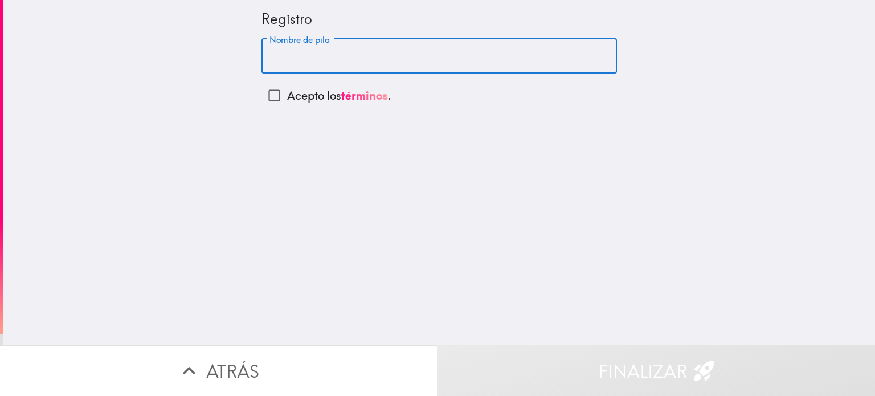
click at [378, 66] on input "Nombre de pila" at bounding box center [440, 56] width 356 height 35
type input "[PERSON_NAME]"
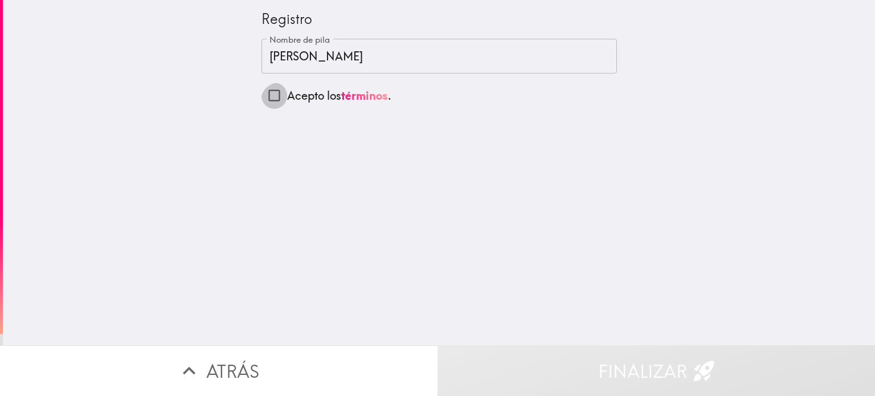
click at [271, 104] on input "Acepto los términos ." at bounding box center [275, 96] width 26 height 26
checkbox input "true"
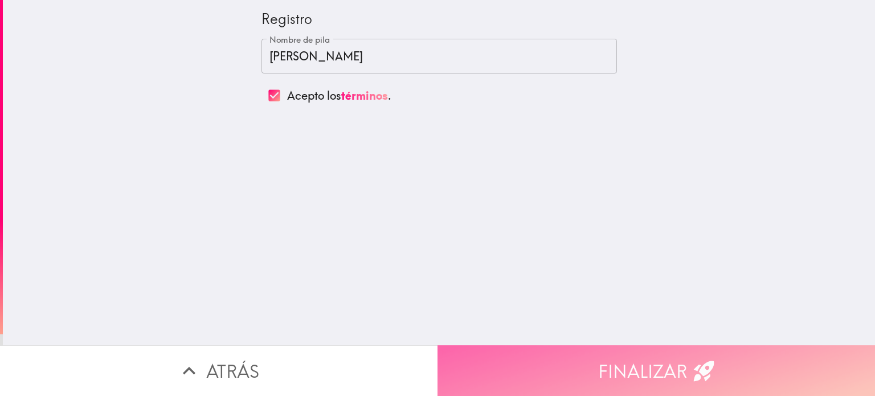
click at [622, 364] on button "Finalizar" at bounding box center [657, 370] width 438 height 51
